Goal: Task Accomplishment & Management: Use online tool/utility

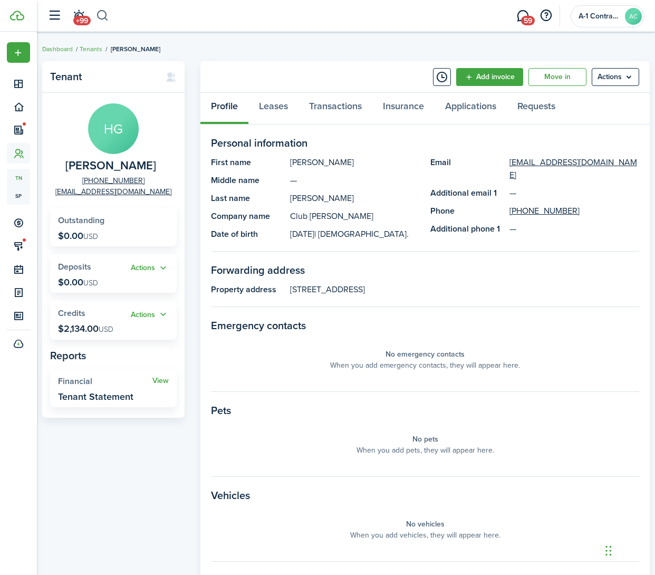
click at [101, 18] on button "button" at bounding box center [102, 16] width 13 height 18
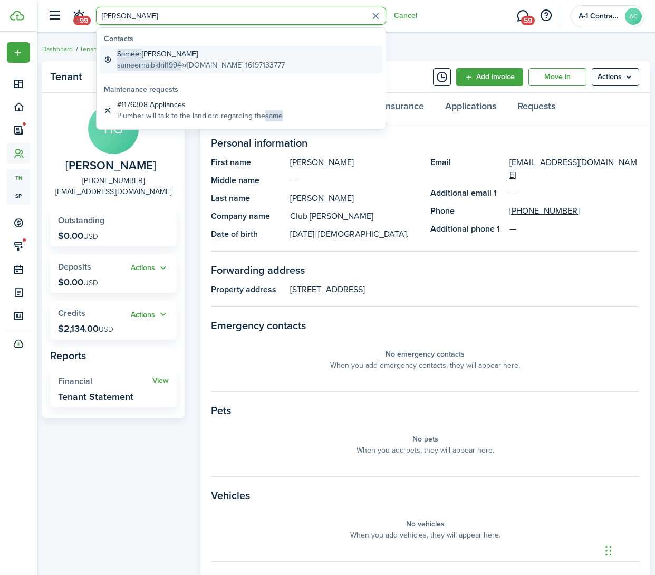
type input "[PERSON_NAME]"
click at [138, 53] on span "Sameer" at bounding box center [129, 54] width 25 height 11
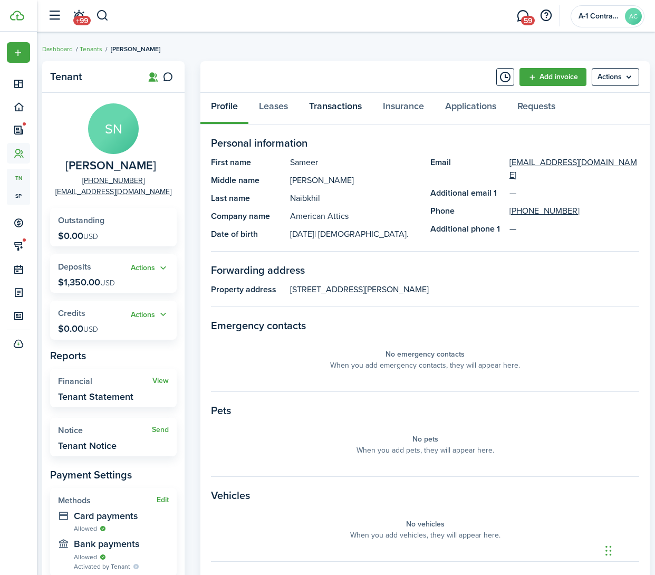
click at [332, 107] on link "Transactions" at bounding box center [336, 109] width 74 height 32
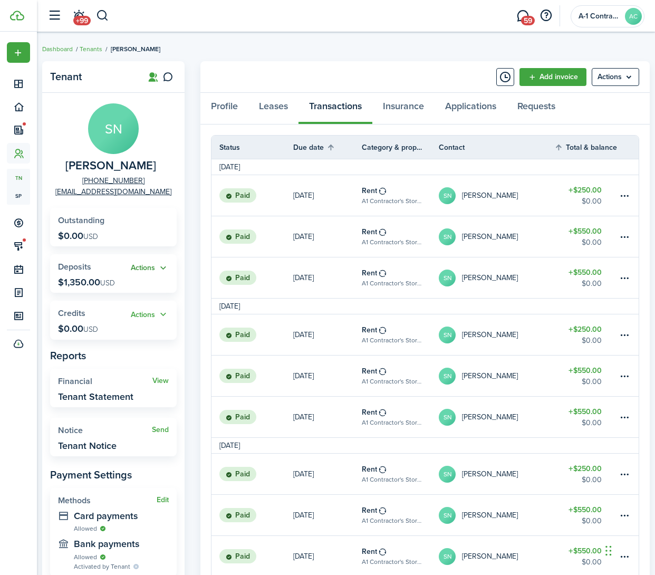
drag, startPoint x: 146, startPoint y: 267, endPoint x: 151, endPoint y: 266, distance: 5.4
click at [147, 267] on button "Actions" at bounding box center [150, 268] width 38 height 12
click at [112, 321] on link "Return" at bounding box center [122, 325] width 92 height 18
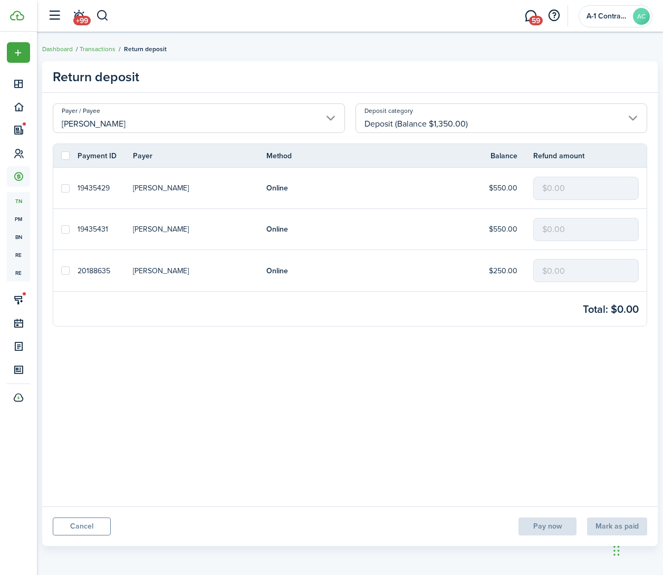
click at [65, 189] on label at bounding box center [65, 188] width 8 height 8
click at [61, 188] on input "checkbox" at bounding box center [61, 188] width 1 height 1
checkbox input "true"
click at [67, 229] on label at bounding box center [65, 229] width 8 height 8
click at [61, 229] on input "checkbox" at bounding box center [61, 229] width 1 height 1
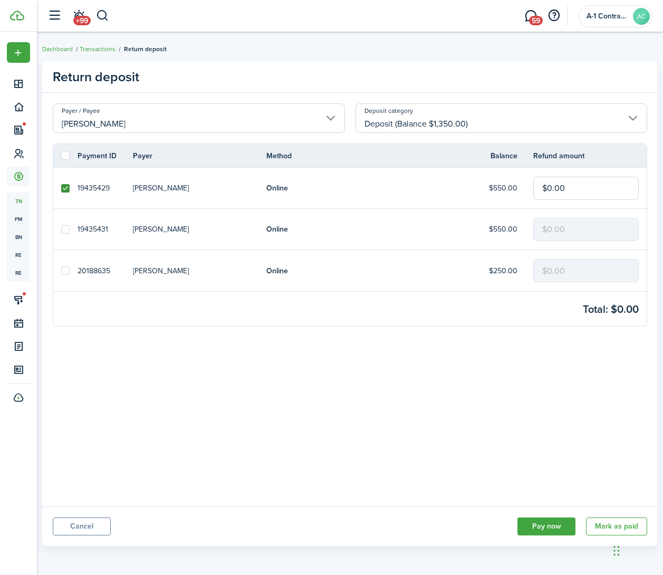
checkbox input "true"
click at [65, 271] on label at bounding box center [65, 270] width 8 height 8
click at [61, 271] on input "checkbox" at bounding box center [61, 271] width 1 height 1
checkbox input "true"
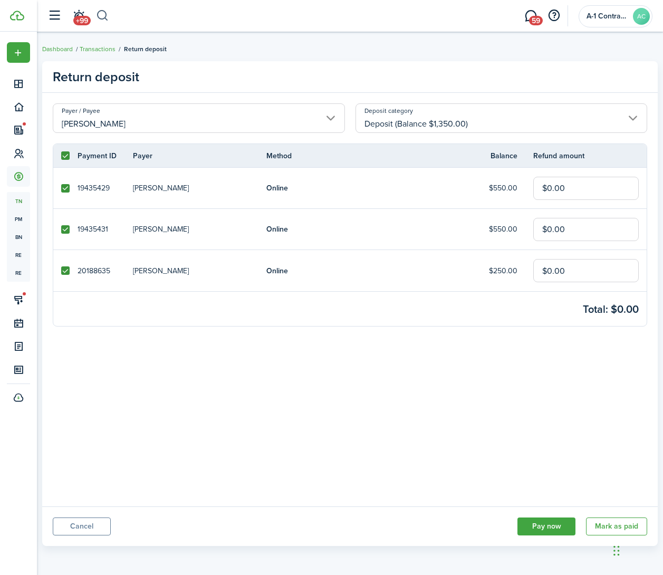
click at [98, 17] on button "button" at bounding box center [102, 16] width 13 height 18
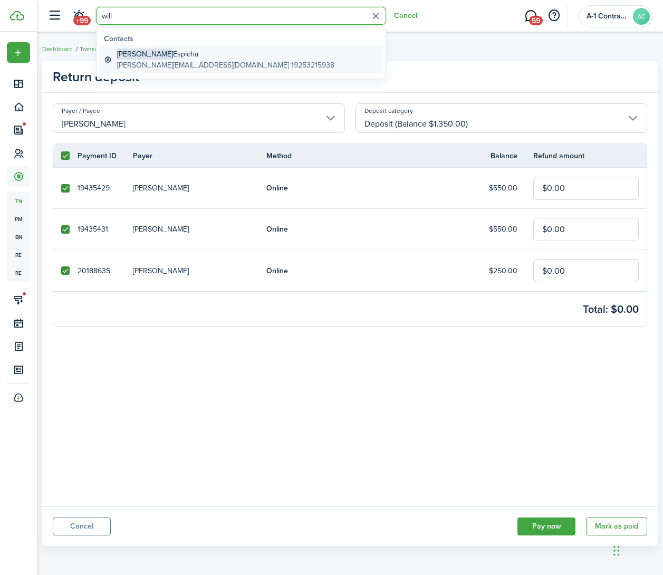
type input "will"
click at [154, 50] on global-search-item-title "[PERSON_NAME]" at bounding box center [225, 54] width 217 height 11
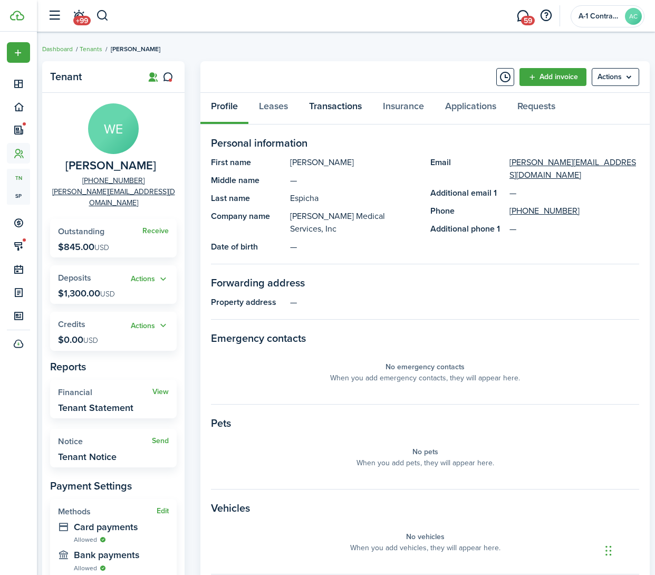
click at [332, 107] on link "Transactions" at bounding box center [336, 109] width 74 height 32
